Goal: Communication & Community: Answer question/provide support

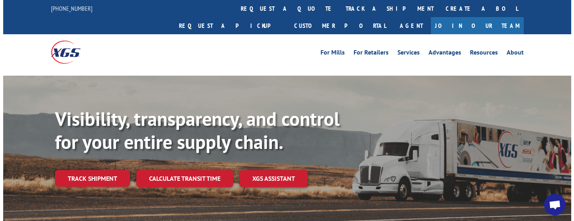
scroll to position [151, 0]
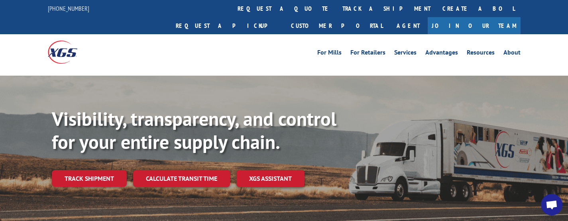
click at [558, 205] on span "Open chat" at bounding box center [552, 206] width 13 height 10
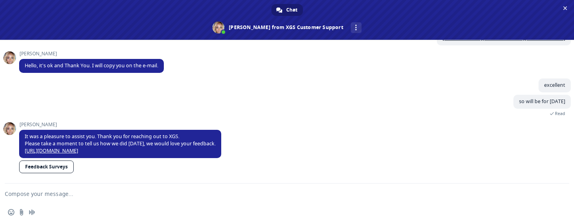
click at [120, 204] on div "Insert an emoji Send a file Audio message" at bounding box center [287, 213] width 574 height 18
click at [69, 199] on textarea "Compose your message..." at bounding box center [278, 194] width 546 height 20
type textarea "h"
type textarea "Hi team"
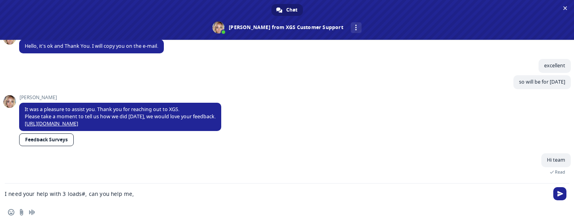
scroll to position [186, 0]
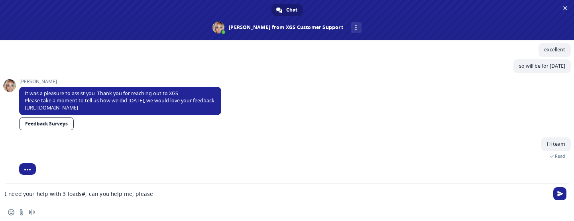
type textarea "I need your help with 3 loads#, can you help me, please?"
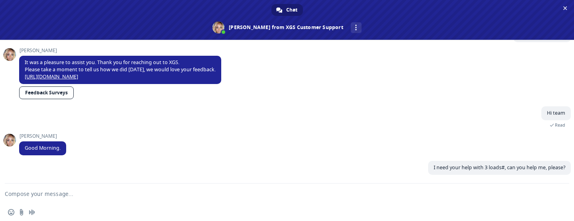
scroll to position [217, 0]
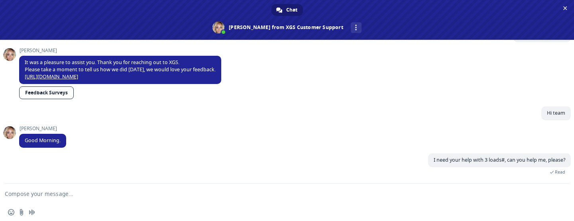
click at [109, 197] on textarea "Compose your message..." at bounding box center [278, 194] width 546 height 20
paste textarea "524937315"
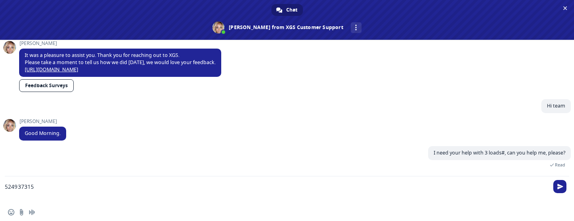
click at [78, 189] on textarea "524937315" at bounding box center [278, 190] width 546 height 27
paste textarea "524933101"
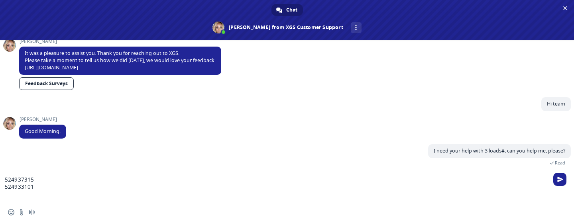
click at [59, 193] on textarea "524937315 524933101" at bounding box center [278, 187] width 546 height 34
paste textarea "524903610"
type textarea "524937315 524933101 524903610"
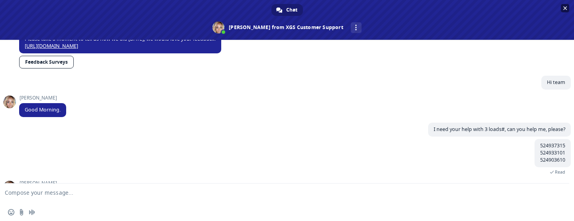
scroll to position [276, 0]
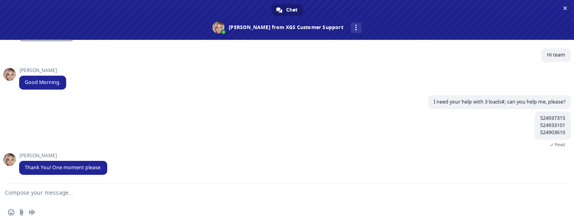
click at [103, 198] on textarea "Compose your message..." at bounding box center [278, 194] width 546 height 20
click at [62, 193] on textarea "Compose your message..." at bounding box center [278, 194] width 546 height 20
click at [13, 162] on span at bounding box center [9, 160] width 13 height 13
click at [225, 32] on span at bounding box center [219, 28] width 12 height 12
click at [83, 197] on textarea "Compose your message..." at bounding box center [278, 194] width 546 height 20
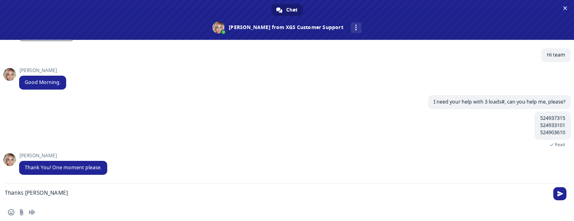
type textarea "Thanks [PERSON_NAME]"
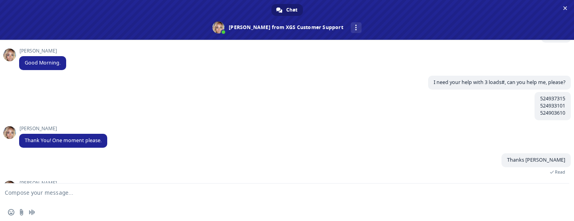
scroll to position [323, 0]
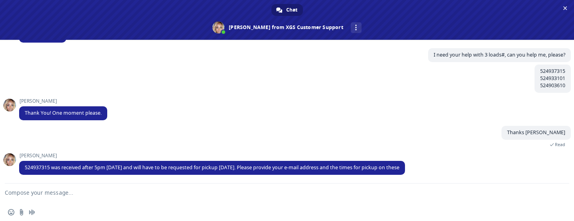
click at [205, 195] on textarea "Compose your message..." at bounding box center [278, 194] width 546 height 20
click at [239, 212] on div "Insert an emoji Send a file Audio message" at bounding box center [287, 213] width 574 height 18
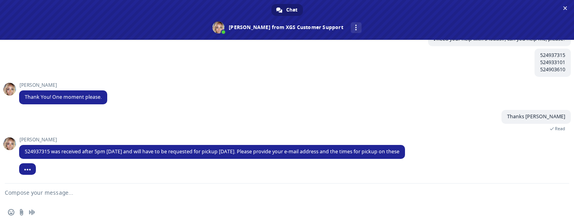
click at [212, 206] on div "Insert an emoji Send a file Audio message" at bounding box center [287, 213] width 574 height 18
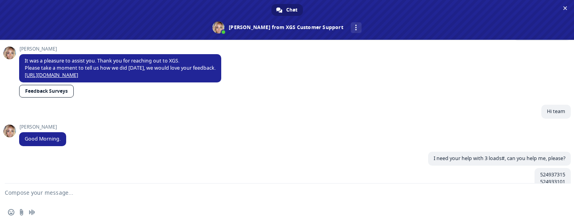
scroll to position [339, 0]
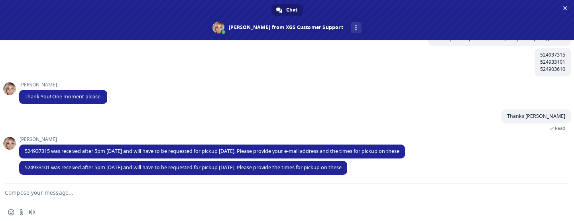
click at [133, 205] on div "Insert an emoji Send a file Audio message" at bounding box center [287, 213] width 574 height 18
click at [133, 197] on textarea "Compose your message..." at bounding box center [278, 194] width 546 height 20
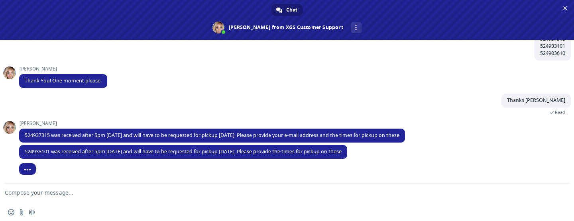
click at [134, 206] on div "Insert an emoji Send a file Audio message" at bounding box center [287, 213] width 574 height 18
click at [101, 199] on textarea "Compose your message..." at bounding box center [278, 194] width 546 height 20
click at [47, 134] on span "524937315 was received after 5pm [DATE] and will have to be requested for picku…" at bounding box center [212, 135] width 375 height 7
copy span "524937315"
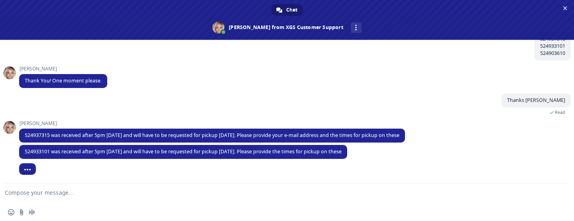
click at [57, 195] on textarea "Compose your message..." at bounding box center [278, 194] width 546 height 20
paste textarea "524937315"
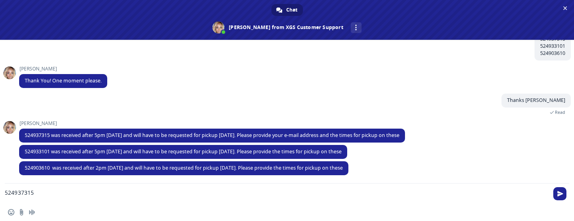
scroll to position [355, 0]
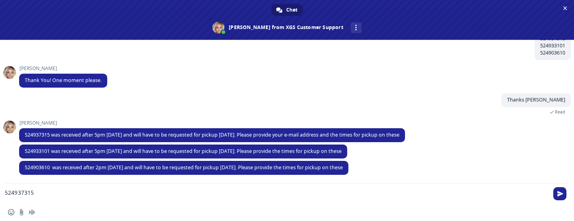
click at [76, 210] on div "Insert an emoji Send a file Audio message" at bounding box center [287, 213] width 574 height 18
click at [73, 193] on textarea "524937315" at bounding box center [278, 194] width 546 height 20
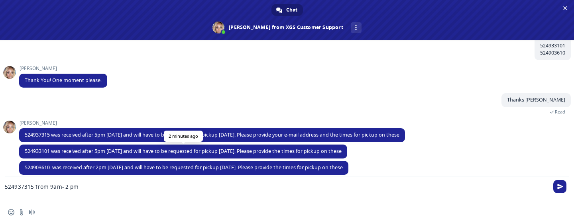
click at [36, 151] on span "524933101 was received after 5pm [DATE] and will have to be requested for picku…" at bounding box center [183, 151] width 317 height 7
copy span "524933101"
click at [27, 194] on textarea "524937315 from 9am- 2 pm" at bounding box center [278, 190] width 546 height 27
paste textarea "524933101"
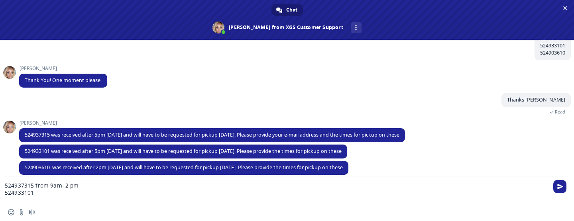
click at [499, 148] on div "Ashlee 524933101 was received after 5pm [DATE] and will have to be requested fo…" at bounding box center [295, 153] width 552 height 16
click at [67, 193] on textarea "524937315 from 9am- 2 pm 524933101" at bounding box center [278, 190] width 546 height 27
click at [128, 192] on textarea "524937315 from 9am- 2 pm 524933101 from 12pm-4:30pm" at bounding box center [278, 190] width 546 height 27
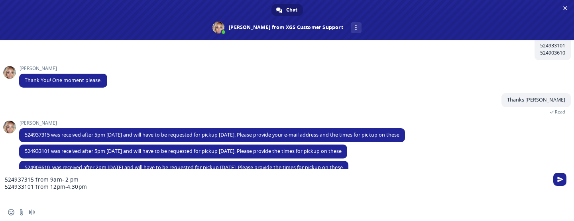
click at [226, 206] on div "Insert an emoji Send a file Audio message" at bounding box center [287, 213] width 574 height 18
click at [91, 193] on textarea "524937315 from 9am- 2 pm 524933101 from 12pm-4:30pm" at bounding box center [278, 187] width 546 height 34
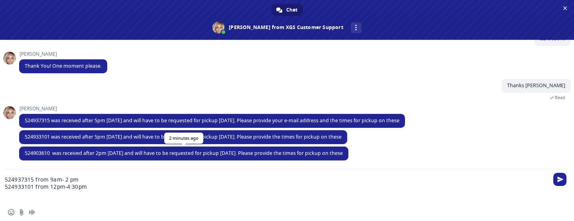
click at [37, 153] on span "524903610 was received after 2pm [DATE] and will have to be requested for picku…" at bounding box center [184, 153] width 318 height 7
click at [36, 154] on span "524903610 was received after 2pm [DATE] and will have to be requested for picku…" at bounding box center [184, 153] width 318 height 7
copy span "524903610"
click at [18, 191] on textarea "524937315 from 9am- 2 pm 524933101 from 12pm-4:30pm" at bounding box center [278, 187] width 546 height 34
paste textarea "524903610"
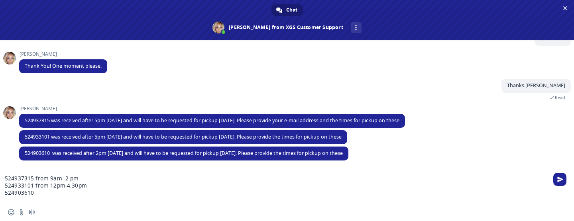
click at [47, 190] on textarea "524937315 from 9am- 2 pm 524933101 from 12pm-4:30pm 524903610" at bounding box center [278, 187] width 546 height 34
type textarea "524937315 from 9am- 2 pm 524933101 from 12pm-4:30pm 524903610 from 9am- 3pm"
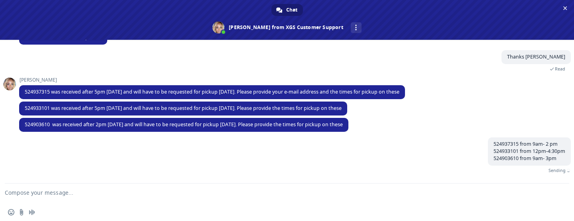
scroll to position [389, 0]
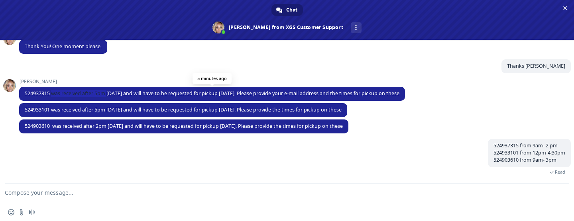
drag, startPoint x: 52, startPoint y: 92, endPoint x: 109, endPoint y: 91, distance: 56.7
click at [109, 91] on span "524937315 was received after 5pm [DATE] and will have to be requested for picku…" at bounding box center [212, 93] width 375 height 7
copy span "was received after 5pm"
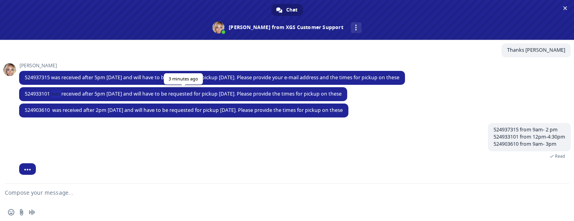
drag, startPoint x: 53, startPoint y: 93, endPoint x: 62, endPoint y: 93, distance: 8.4
click at [62, 93] on span "524933101 was received after 5pm [DATE] and will have to be requested for picku…" at bounding box center [183, 94] width 317 height 7
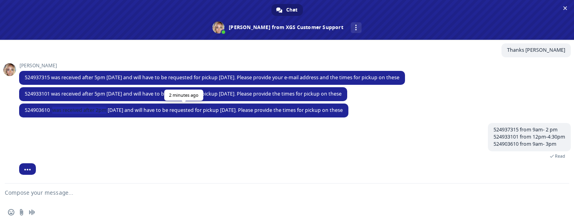
drag, startPoint x: 55, startPoint y: 108, endPoint x: 108, endPoint y: 108, distance: 52.7
click at [108, 108] on span "524903610 was received after 2pm [DATE] and will have to be requested for picku…" at bounding box center [184, 110] width 318 height 7
copy span "was received after 2pm"
click at [203, 199] on textarea "Compose your message..." at bounding box center [278, 194] width 546 height 20
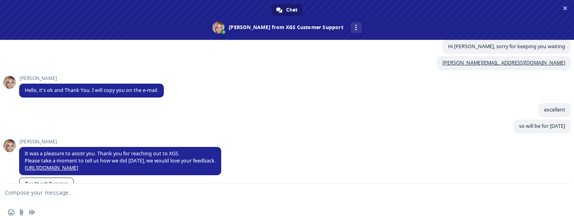
scroll to position [286, 0]
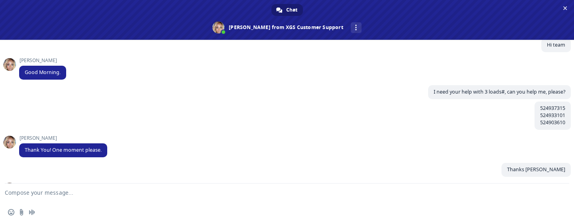
click at [101, 193] on textarea "Compose your message..." at bounding box center [278, 194] width 546 height 20
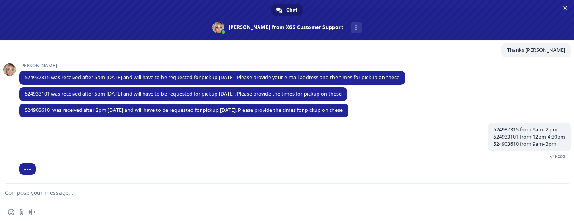
click at [85, 191] on textarea "Compose your message..." at bounding box center [278, 194] width 546 height 20
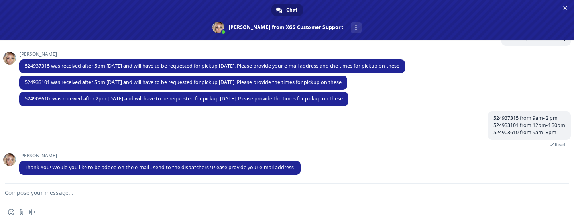
paste textarea "[PERSON_NAME][EMAIL_ADDRESS][DOMAIN_NAME]"
type textarea "[PERSON_NAME][EMAIL_ADDRESS][DOMAIN_NAME]"
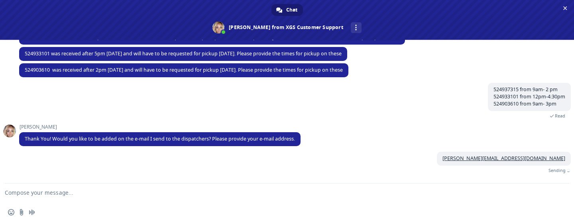
scroll to position [436, 0]
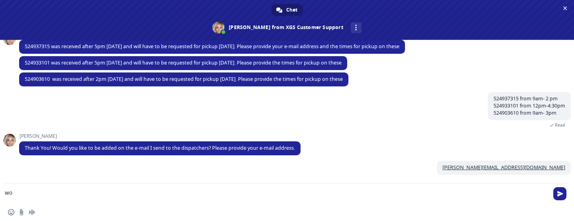
type textarea "w"
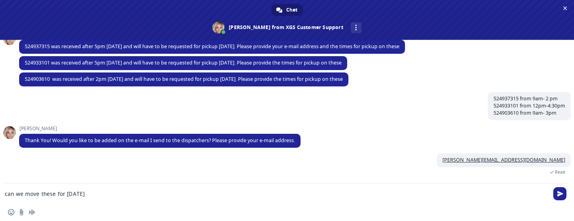
type textarea "can we move these for [DATE]?"
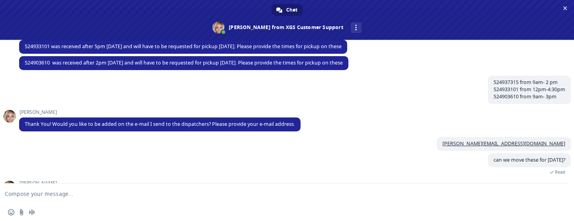
scroll to position [480, 0]
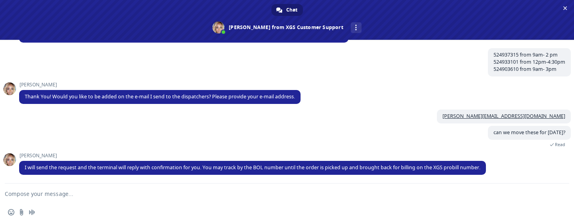
click at [118, 196] on textarea "Compose your message..." at bounding box center [278, 194] width 546 height 20
click at [220, 200] on textarea "Compose your message..." at bounding box center [278, 194] width 546 height 20
type textarea "Perfect!"
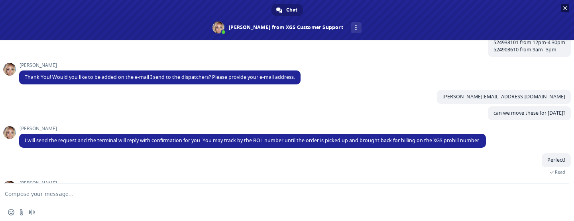
scroll to position [558, 0]
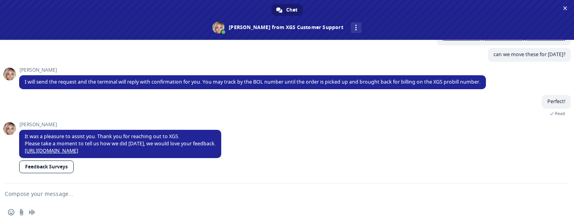
click at [60, 170] on link "Feedback Surveys" at bounding box center [46, 167] width 55 height 13
click at [128, 201] on textarea "Compose your message..." at bounding box center [278, 194] width 546 height 20
type textarea "Done!"
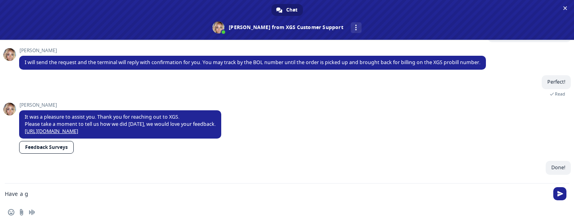
scroll to position [578, 0]
type textarea "Have a good day :)"
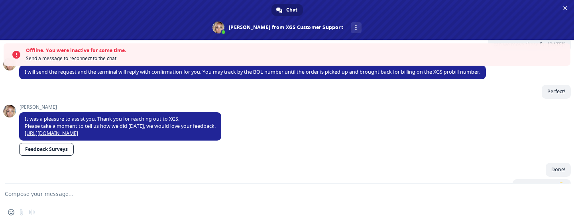
scroll to position [622, 0]
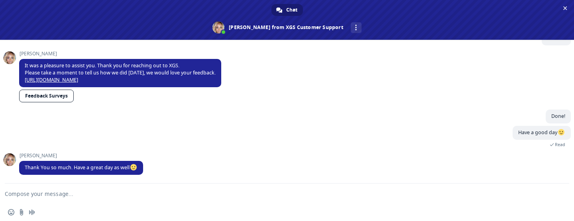
click at [113, 199] on textarea "Compose your message..." at bounding box center [278, 194] width 546 height 20
